Goal: Check status: Check status

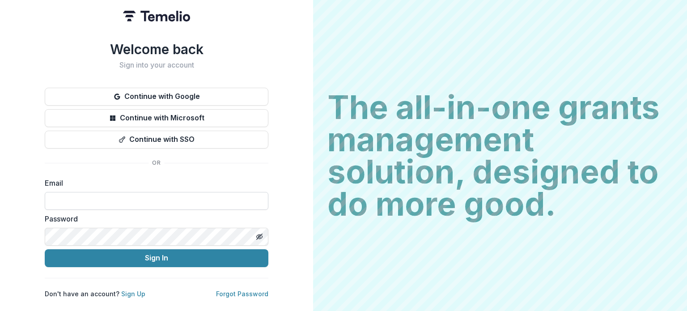
click at [135, 202] on input at bounding box center [157, 201] width 224 height 18
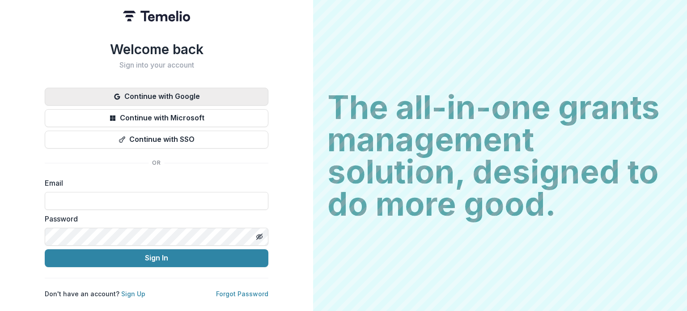
click at [183, 94] on button "Continue with Google" at bounding box center [157, 97] width 224 height 18
